Goal: Share content: Share content

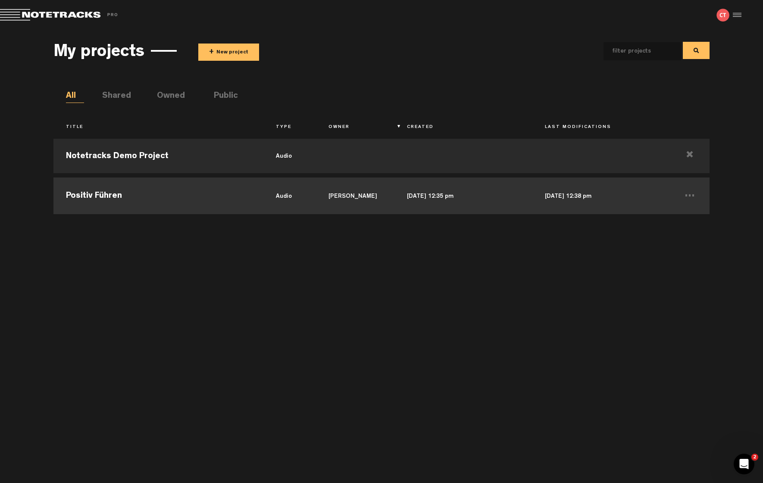
click at [134, 195] on td "Positiv Führen" at bounding box center [158, 194] width 210 height 39
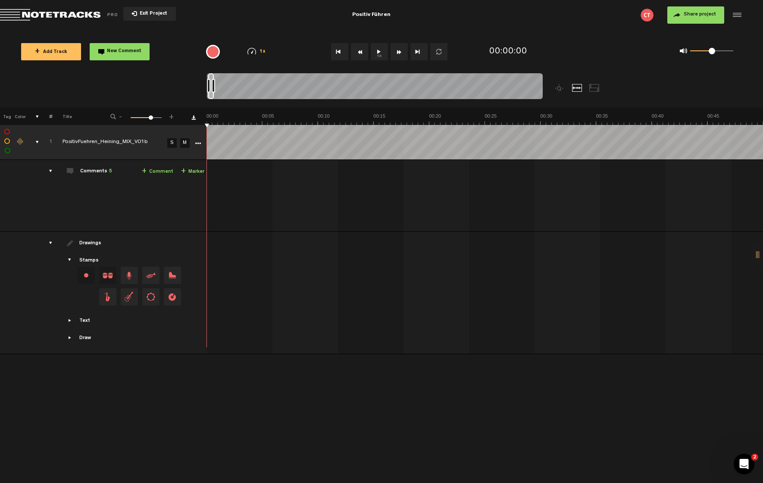
click at [50, 171] on div "comments" at bounding box center [47, 171] width 13 height 9
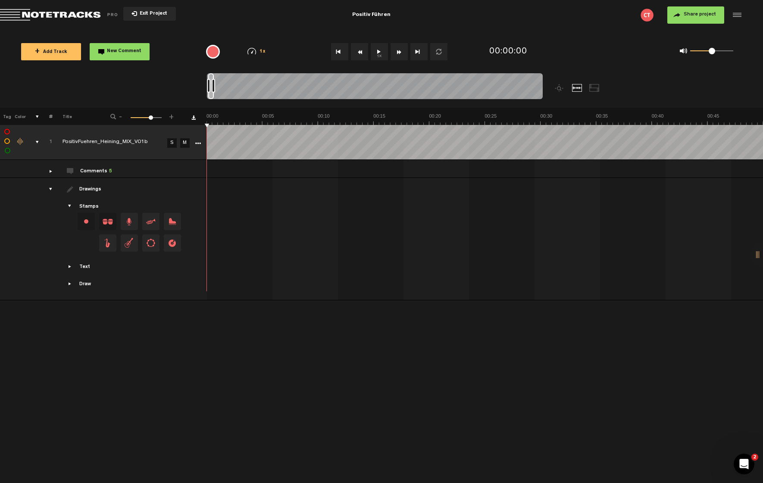
click at [47, 186] on div "drawings" at bounding box center [47, 189] width 13 height 9
click at [53, 46] on button "+ Add Track" at bounding box center [51, 51] width 60 height 17
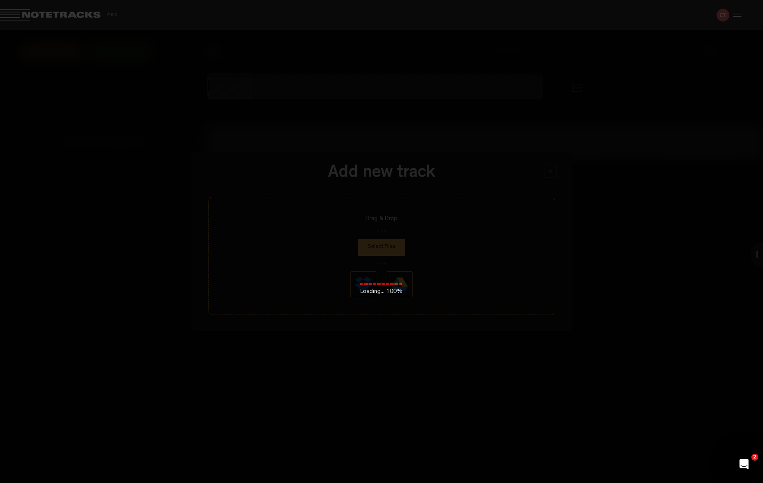
click at [382, 243] on div "Loading... 100%" at bounding box center [381, 271] width 763 height 483
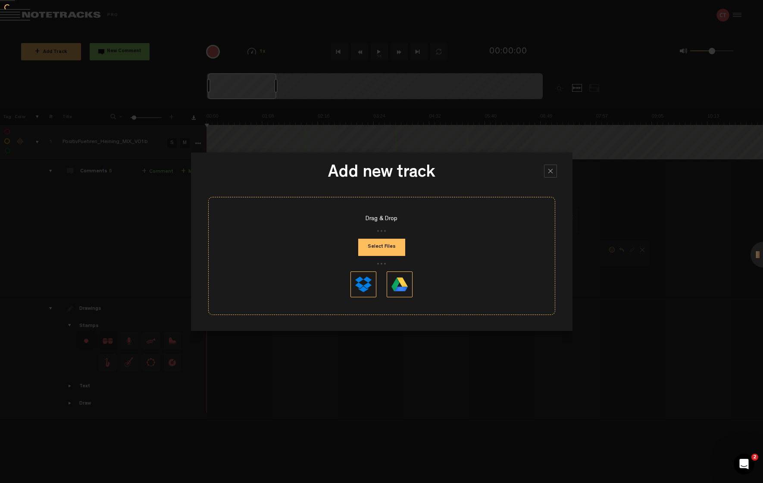
click at [367, 247] on button "Select Files" at bounding box center [381, 247] width 47 height 17
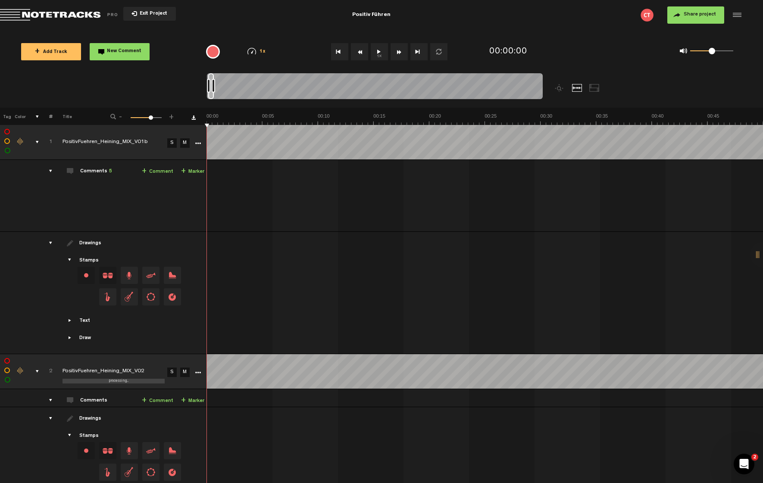
click at [382, 54] on button "1x" at bounding box center [379, 51] width 17 height 17
click at [183, 143] on link "M" at bounding box center [184, 142] width 9 height 9
click at [7, 132] on label at bounding box center [7, 132] width 0 height 0
checkbox input "true"
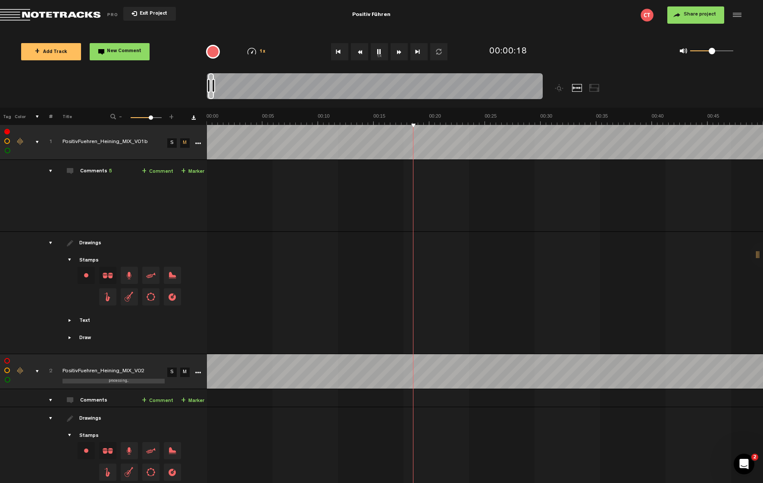
click at [23, 142] on div "Change the color of the waveform" at bounding box center [20, 142] width 13 height 8
click at [136, 152] on td "PositivFuehren_Heining_MIX_V01b" at bounding box center [109, 142] width 112 height 35
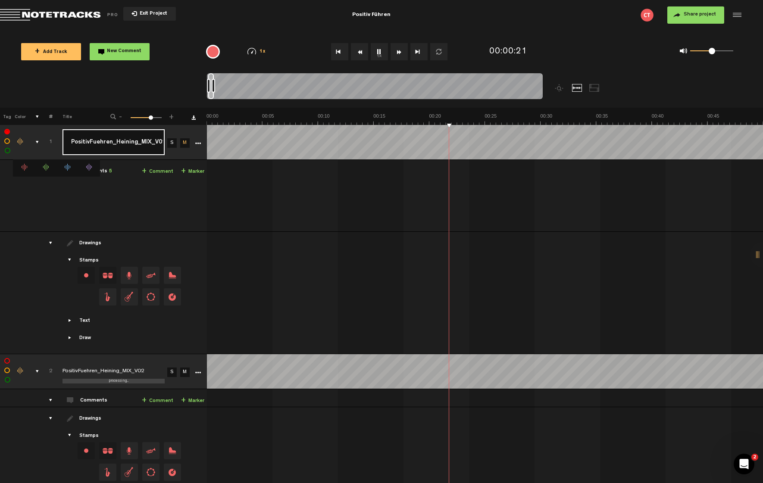
scroll to position [0, 0]
click at [197, 141] on icon "More" at bounding box center [198, 144] width 6 height 6
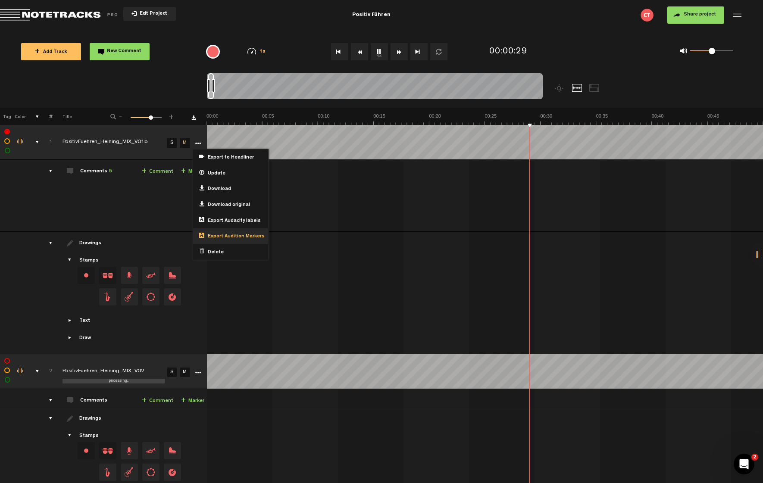
click at [241, 235] on span "Export Audition Markers" at bounding box center [234, 236] width 60 height 7
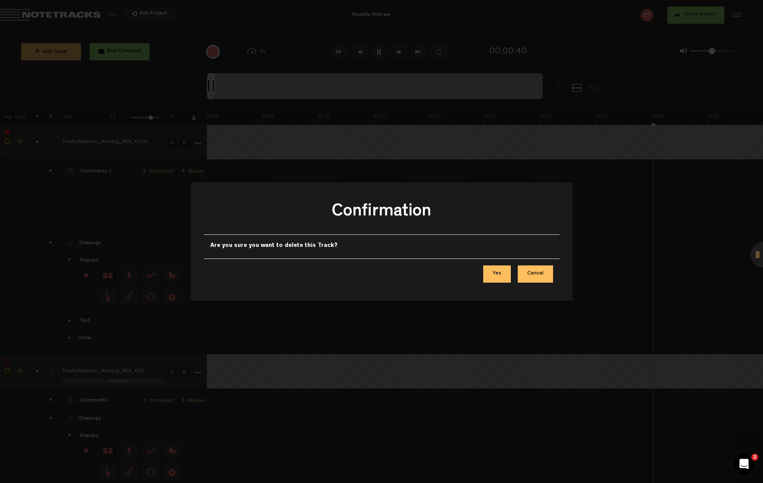
click at [490, 275] on button "Yes" at bounding box center [497, 274] width 28 height 17
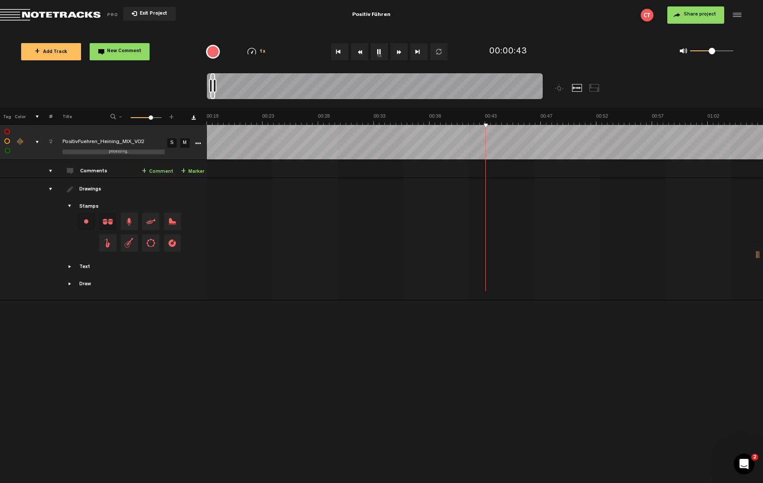
scroll to position [0, 222]
click at [688, 21] on button "Share project" at bounding box center [695, 14] width 57 height 17
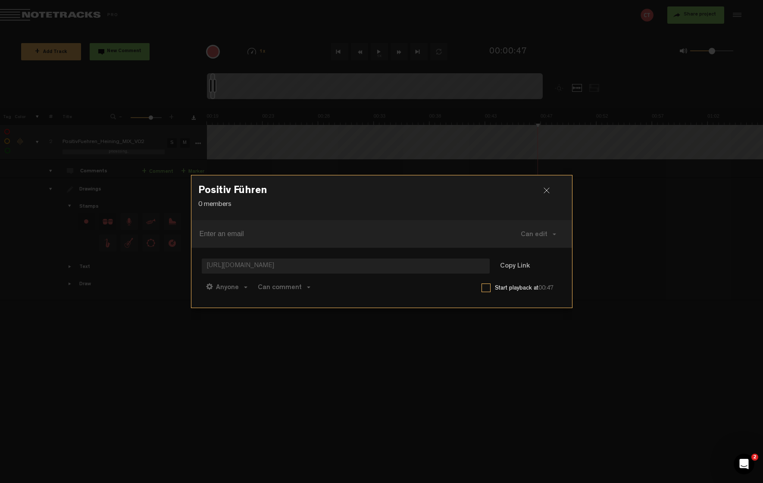
click at [456, 295] on div "Anyone Anyone Invited members Can comment Can edit Can comment Can view Link co…" at bounding box center [382, 287] width 360 height 21
click at [508, 271] on button "Copy Link" at bounding box center [514, 266] width 47 height 17
click at [549, 192] on div at bounding box center [550, 194] width 13 height 13
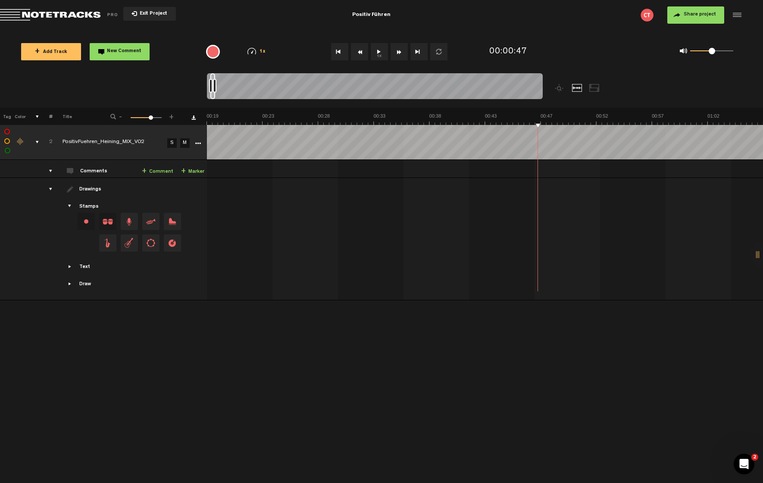
scroll to position [0, 222]
